Goal: Find specific page/section: Find specific page/section

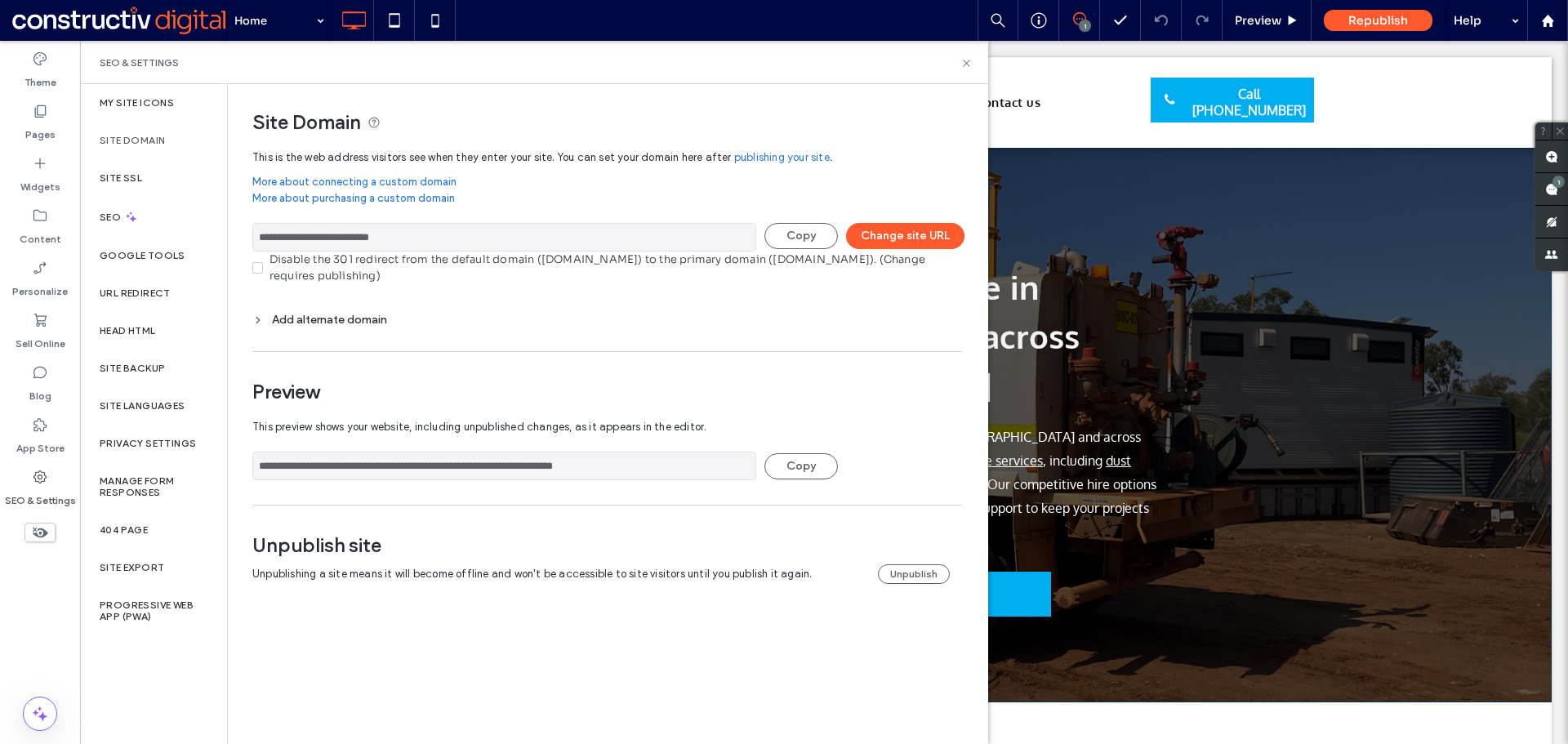
click at [1206, 352] on div "Birdy's Civil and Mining Machinery and plant hire in Kununurra and across Weste…" at bounding box center [823, 418] width 979 height 395
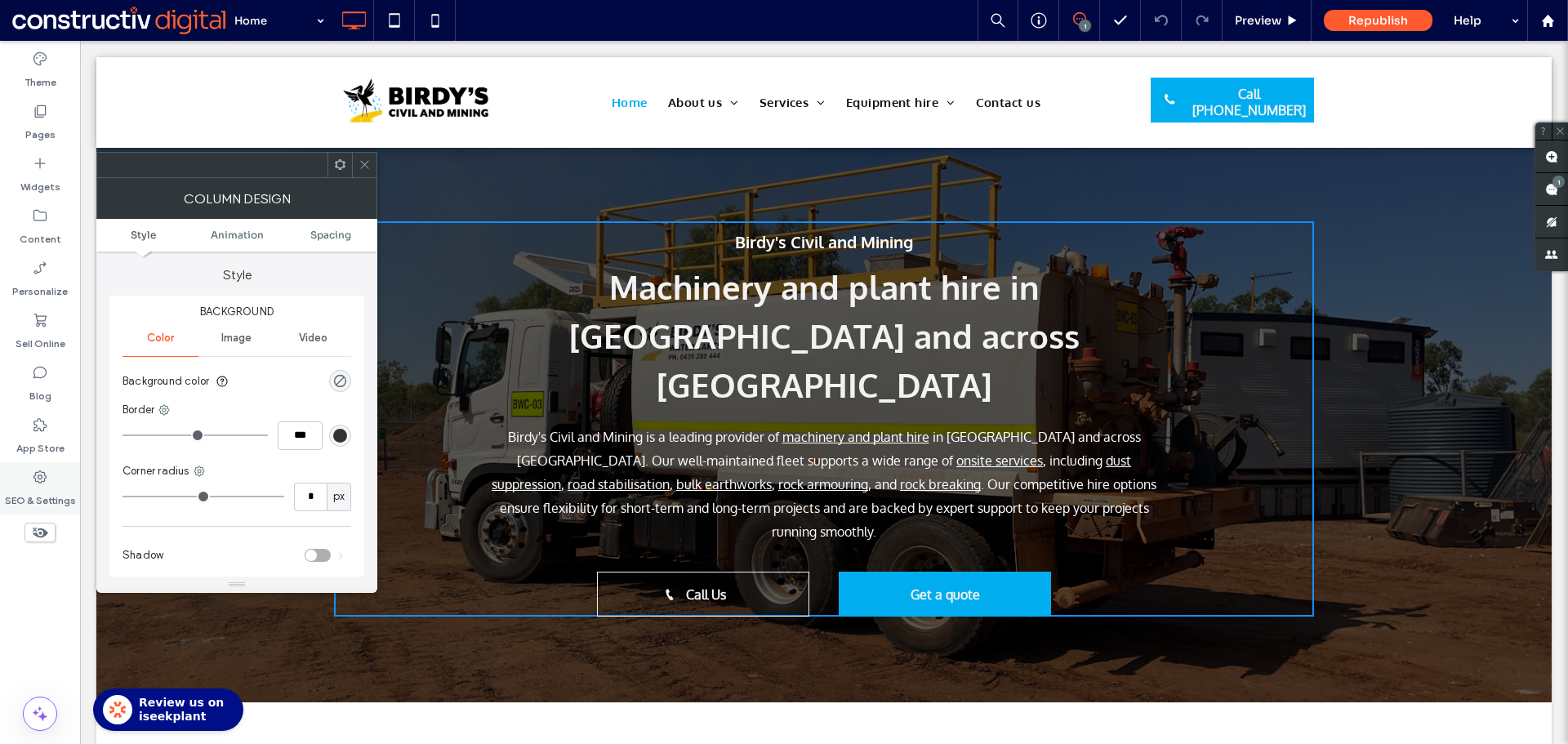
click at [40, 475] on use at bounding box center [39, 477] width 13 height 13
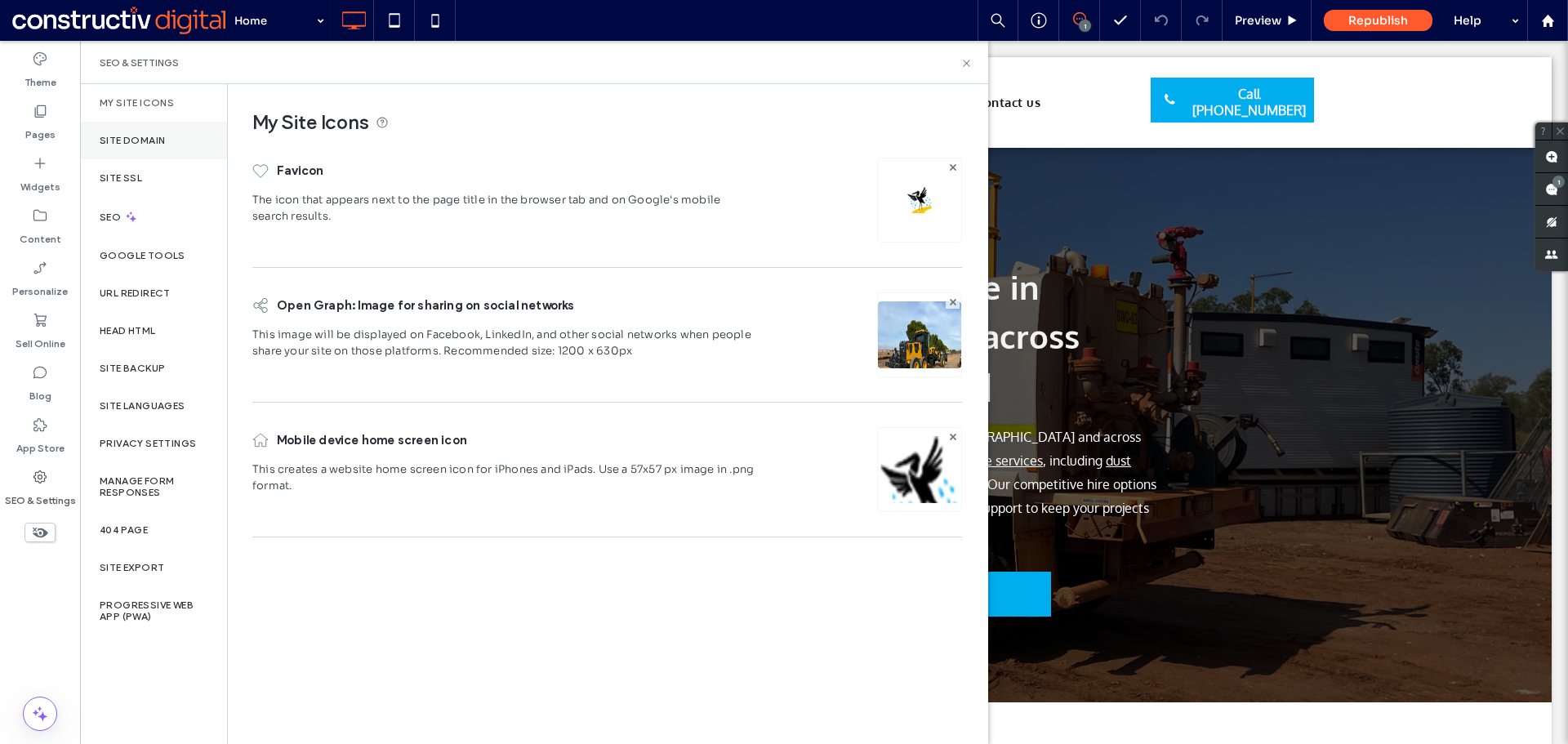
click at [152, 132] on div "Site Domain" at bounding box center [153, 141] width 147 height 38
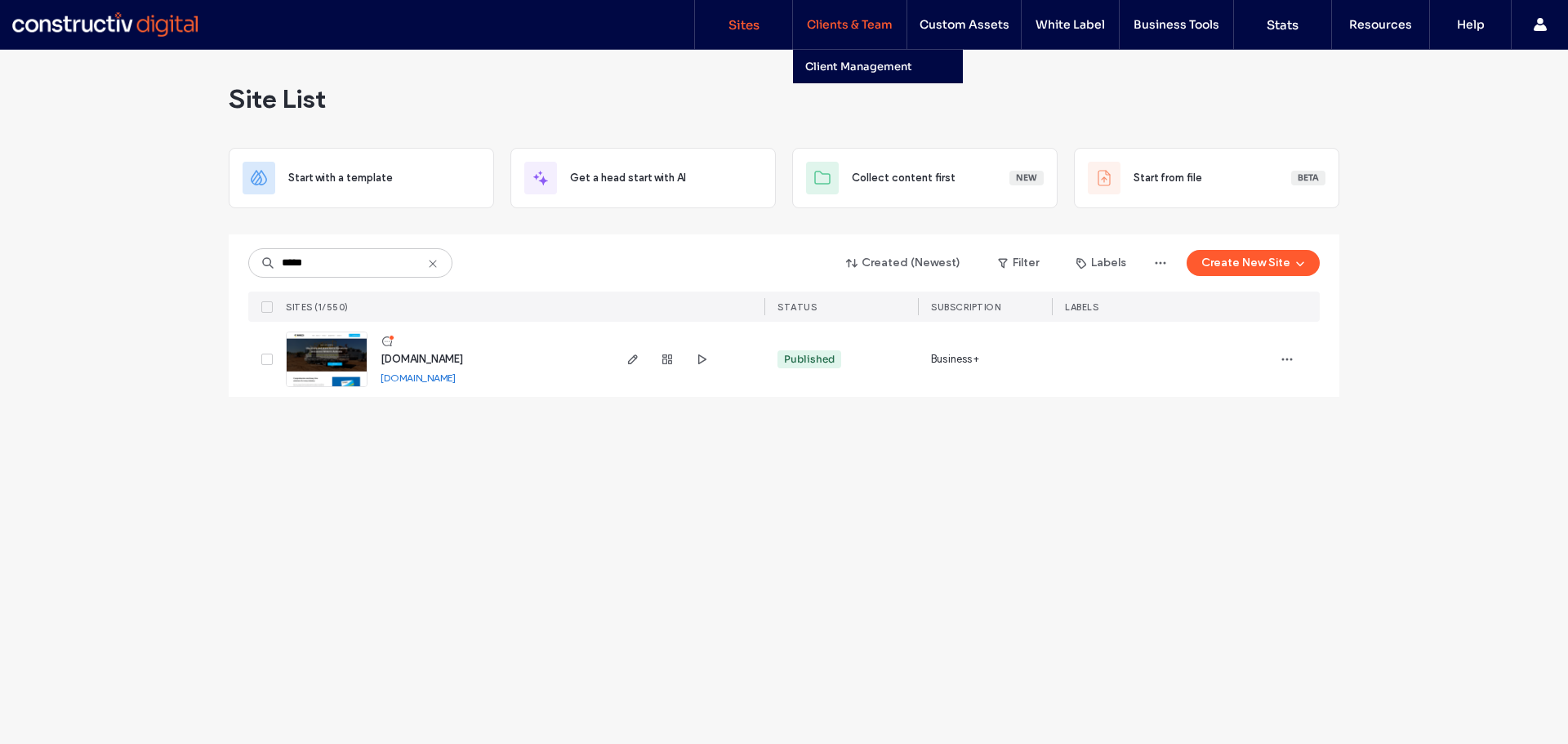
type input "*****"
